Goal: Transaction & Acquisition: Purchase product/service

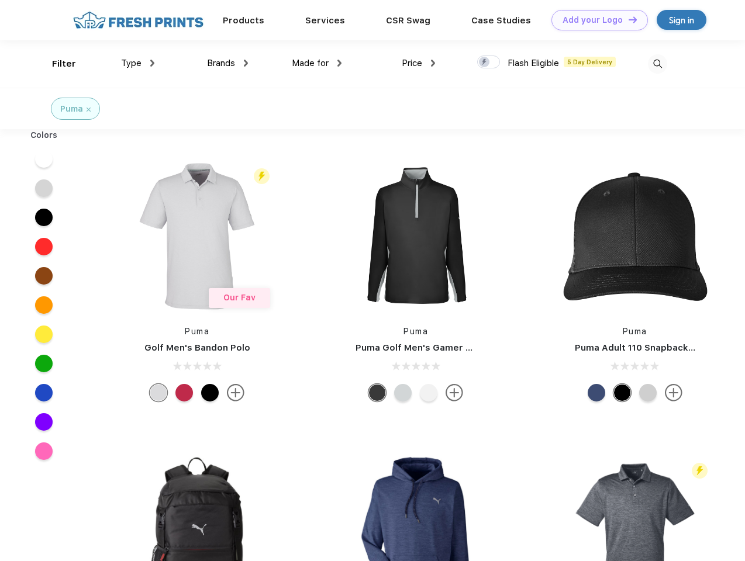
click at [595, 20] on link "Add your Logo Design Tool" at bounding box center [599, 20] width 96 height 20
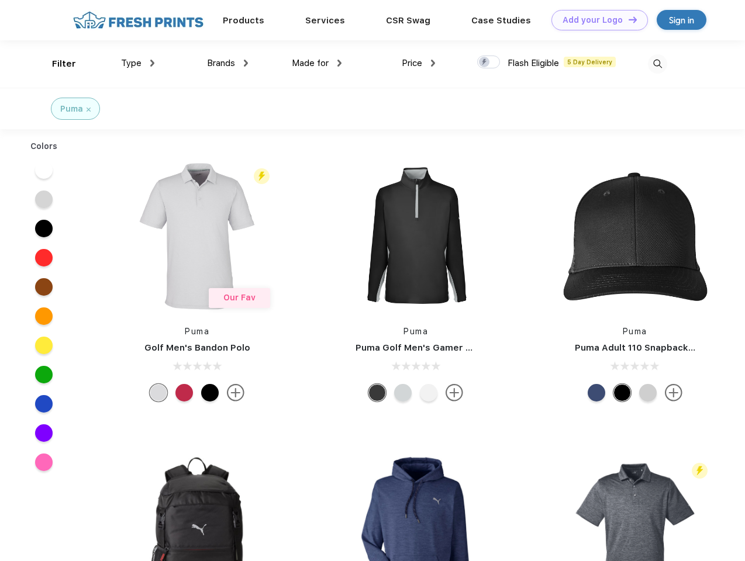
click at [0, 0] on div "Design Tool" at bounding box center [0, 0] width 0 height 0
click at [628, 19] on link "Add your Logo Design Tool" at bounding box center [599, 20] width 96 height 20
click at [56, 64] on div "Filter" at bounding box center [64, 63] width 24 height 13
click at [138, 63] on span "Type" at bounding box center [131, 63] width 20 height 11
click at [227, 63] on span "Brands" at bounding box center [221, 63] width 28 height 11
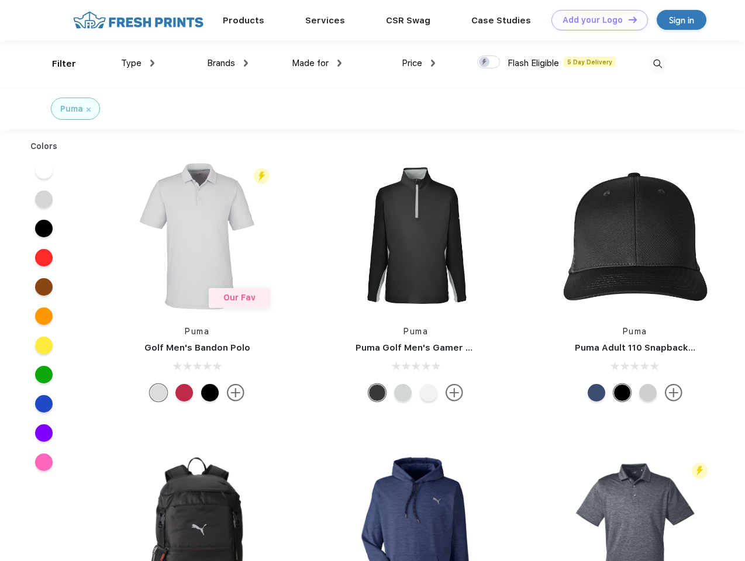
click at [317, 63] on span "Made for" at bounding box center [310, 63] width 37 height 11
click at [419, 63] on span "Price" at bounding box center [412, 63] width 20 height 11
click at [489, 63] on div at bounding box center [488, 62] width 23 height 13
click at [485, 63] on input "checkbox" at bounding box center [481, 59] width 8 height 8
click at [657, 64] on img at bounding box center [657, 63] width 19 height 19
